Goal: Book appointment/travel/reservation

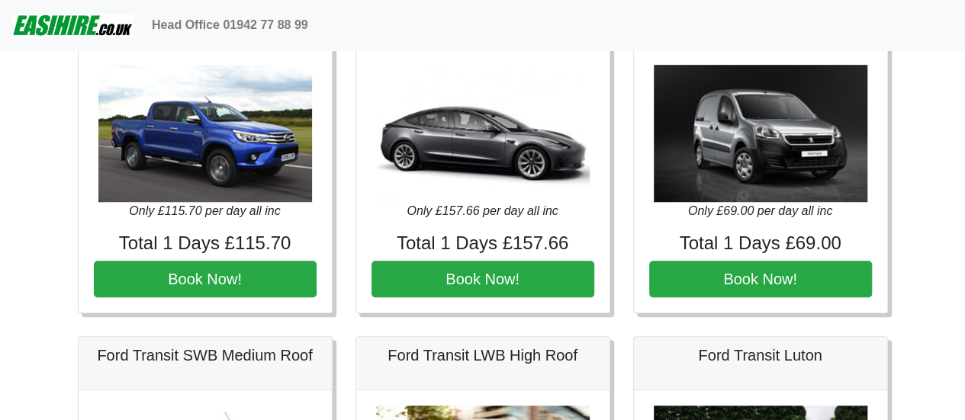
scroll to position [381, 0]
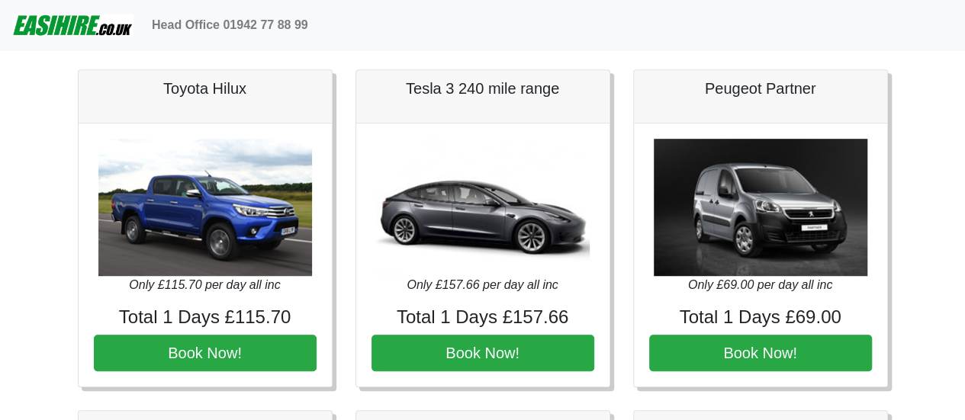
click at [747, 184] on img at bounding box center [761, 207] width 214 height 137
click at [788, 247] on img at bounding box center [761, 207] width 214 height 137
click at [786, 245] on img at bounding box center [761, 207] width 214 height 137
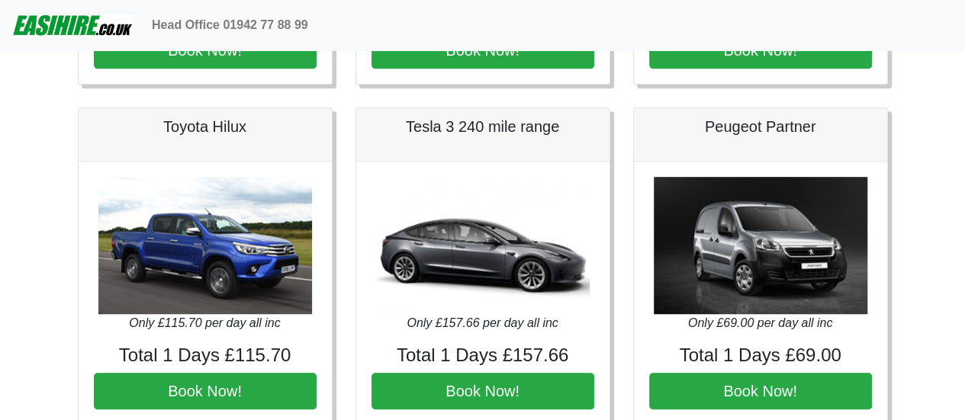
scroll to position [320, 0]
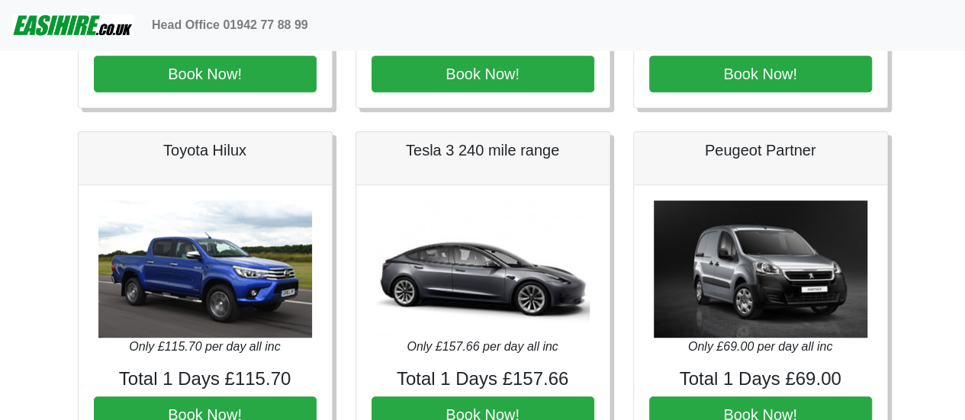
click at [768, 154] on h5 "Peugeot Partner" at bounding box center [760, 150] width 223 height 18
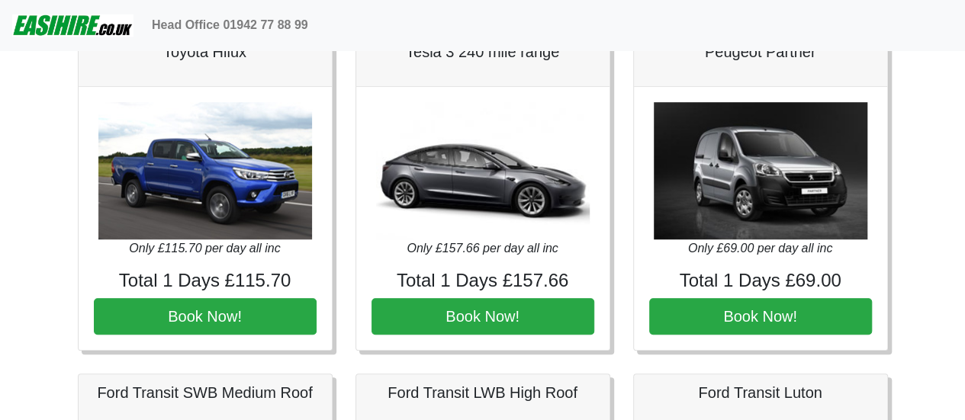
scroll to position [548, 0]
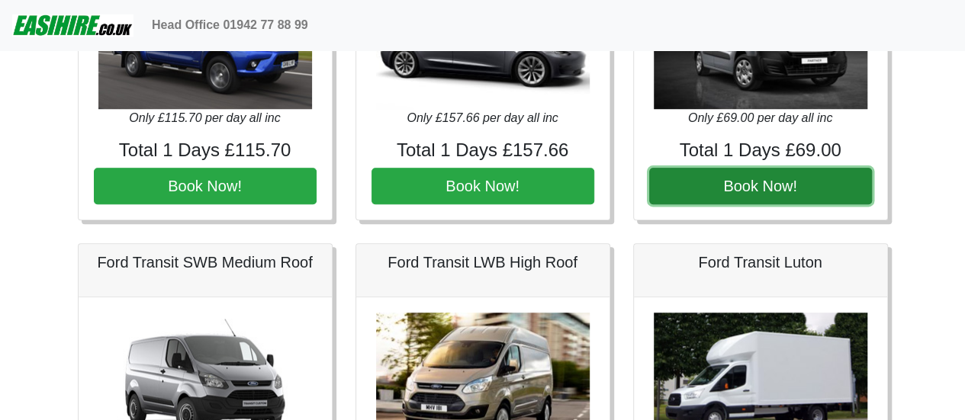
click at [773, 175] on button "Book Now!" at bounding box center [760, 186] width 223 height 37
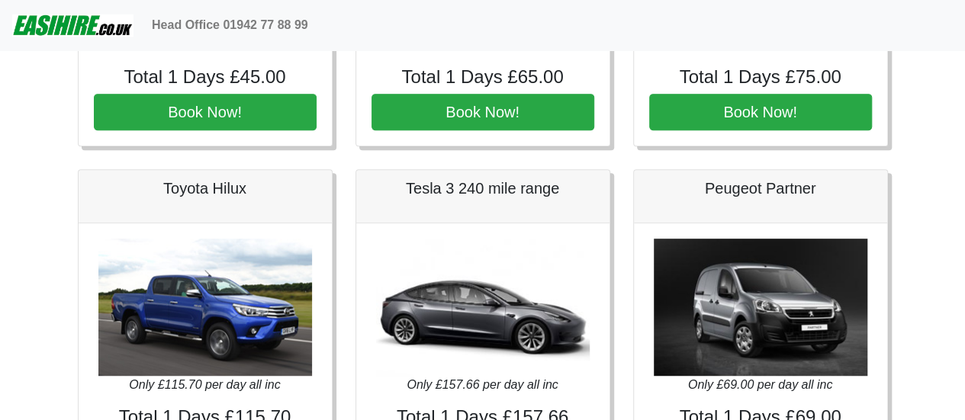
scroll to position [0, 0]
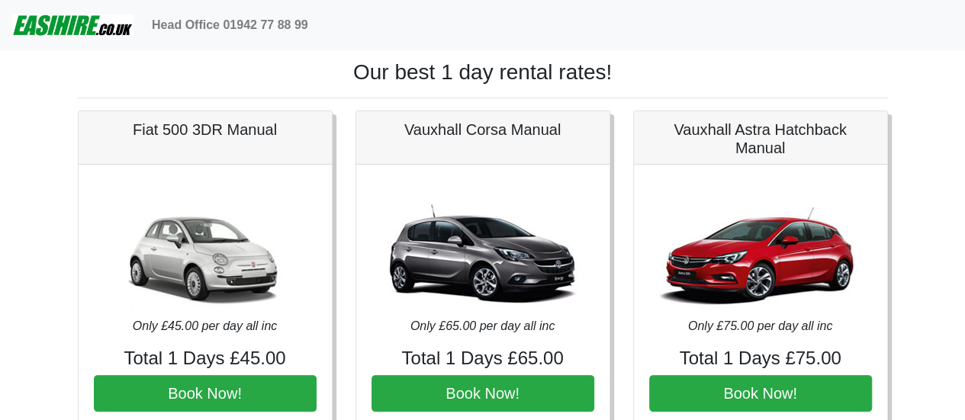
click at [73, 34] on img at bounding box center [72, 25] width 121 height 31
click at [81, 27] on img at bounding box center [72, 25] width 121 height 31
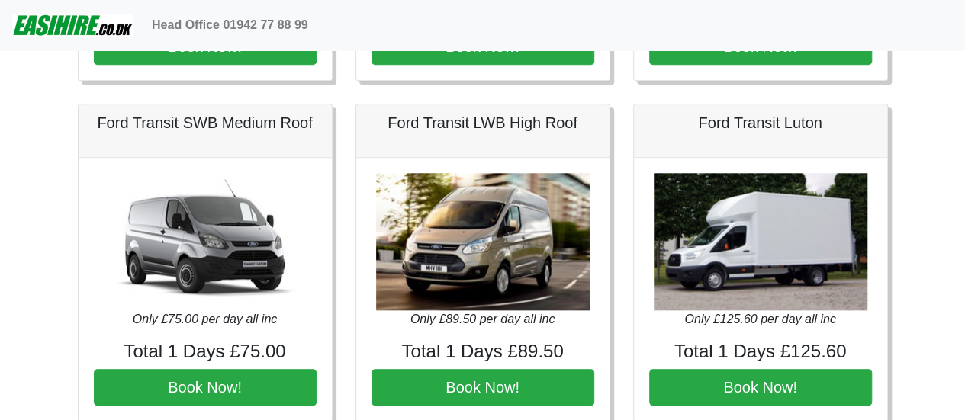
scroll to position [696, 0]
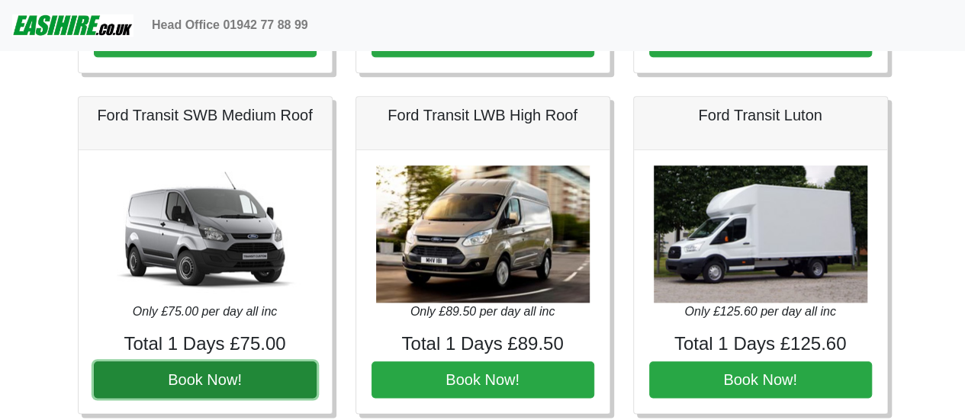
click at [217, 378] on button "Book Now!" at bounding box center [205, 380] width 223 height 37
